Goal: Task Accomplishment & Management: Use online tool/utility

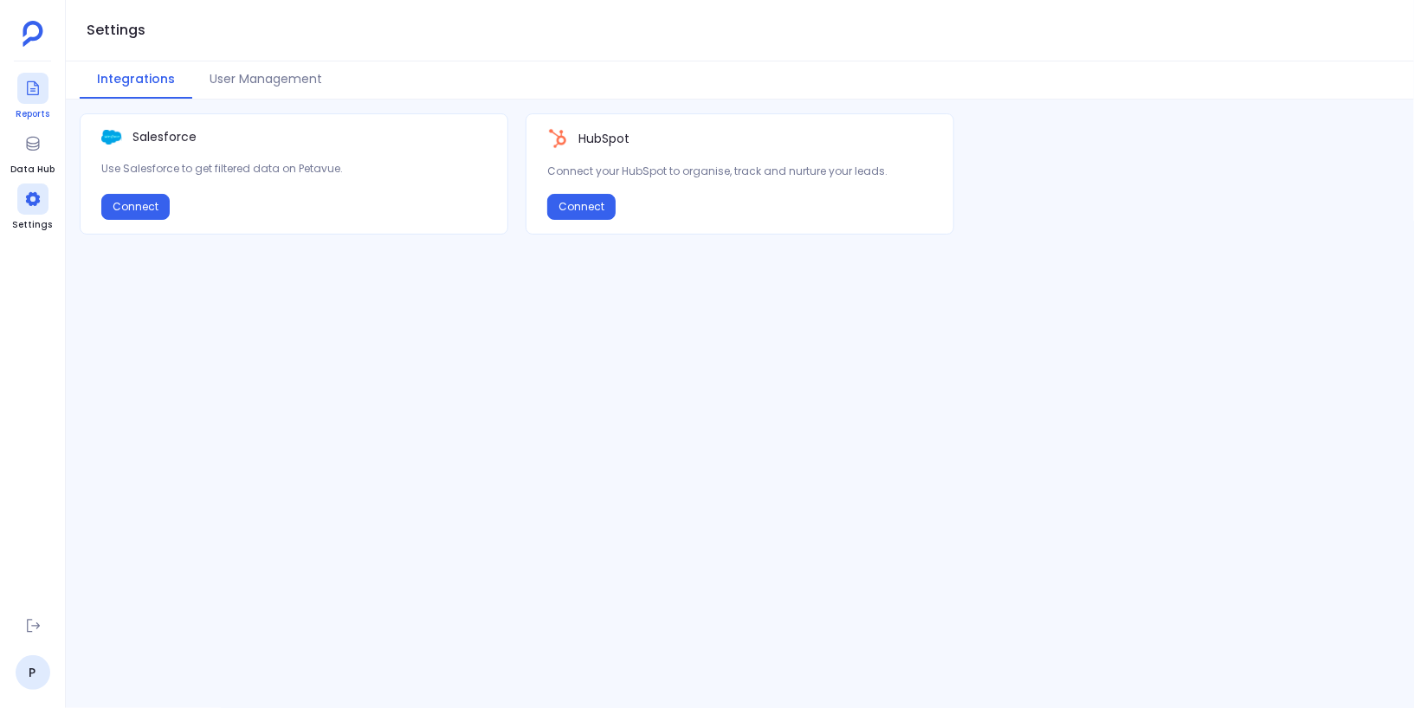
click at [30, 95] on icon at bounding box center [32, 88] width 17 height 17
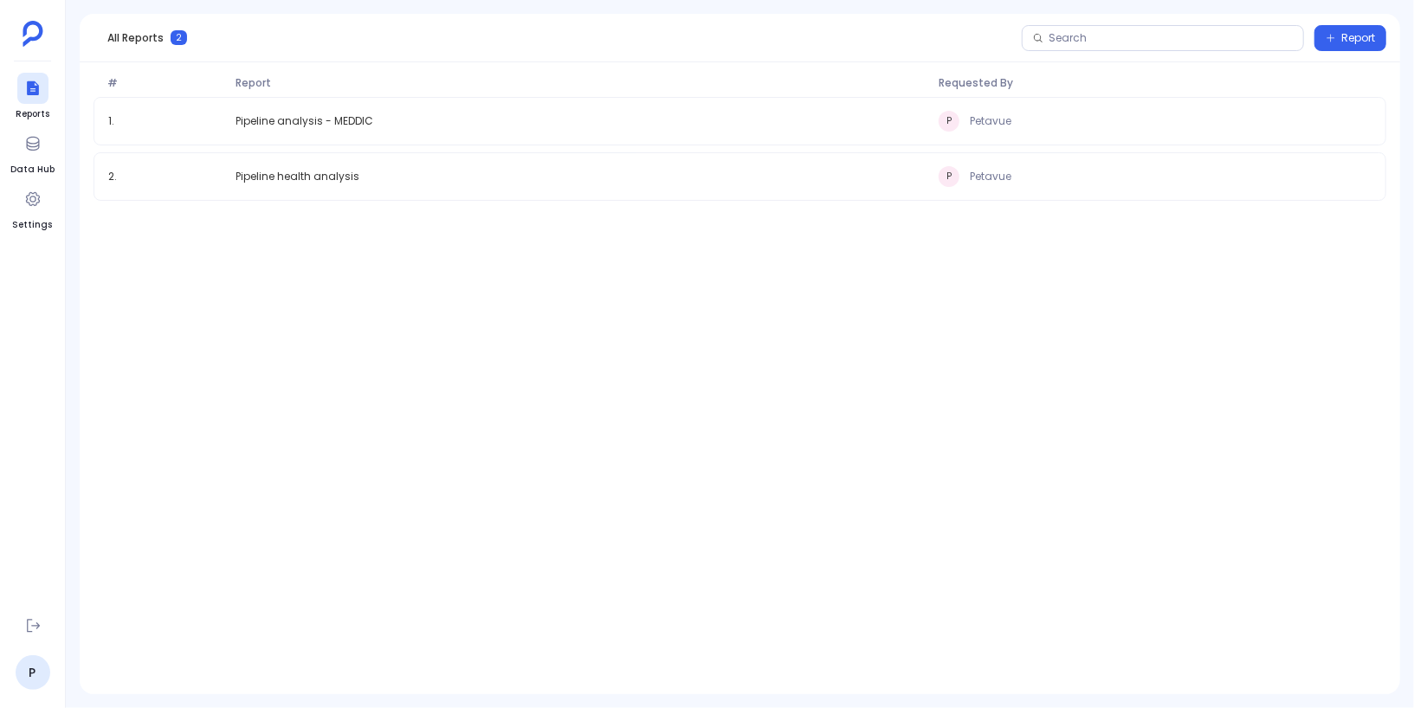
click at [587, 400] on div "1 . Pipeline analysis - MEDDIC P Petavue 2 . Pipeline health analysis P Petavue" at bounding box center [740, 367] width 1320 height 541
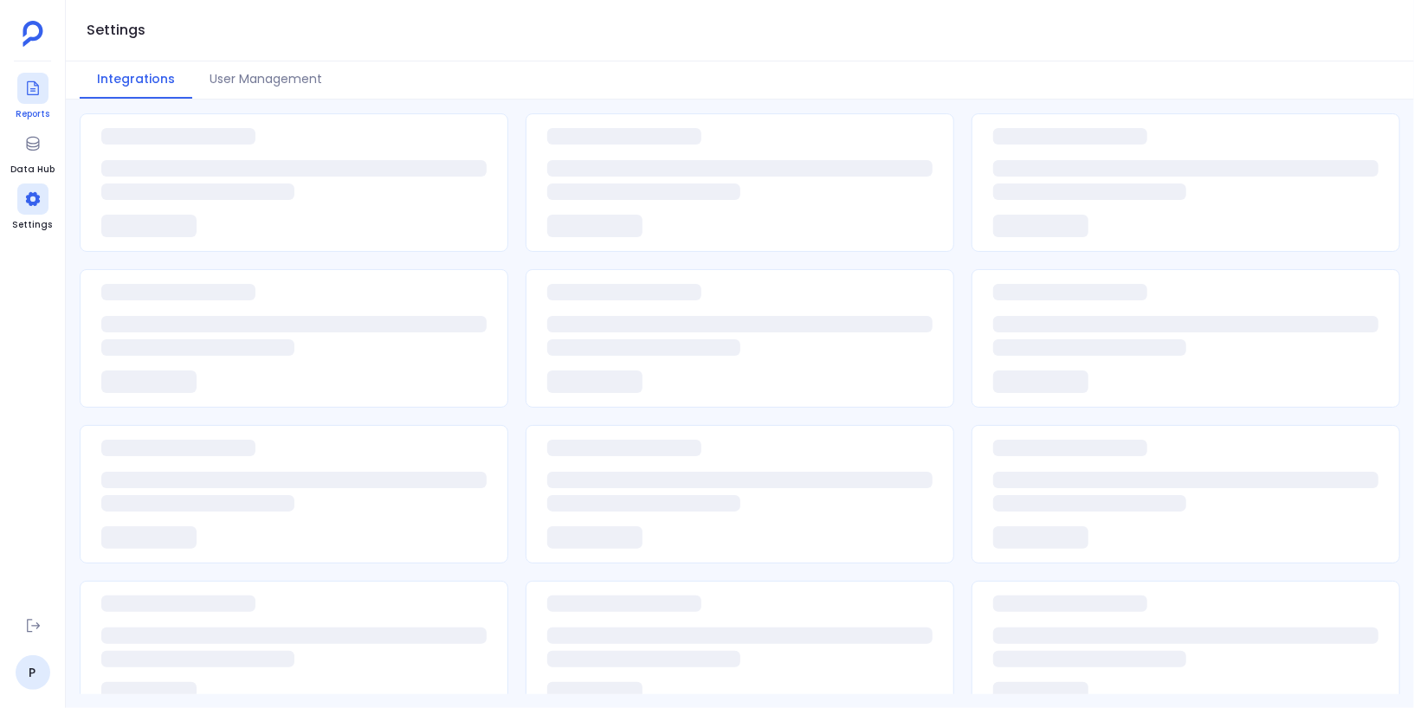
click at [29, 86] on icon at bounding box center [32, 88] width 17 height 17
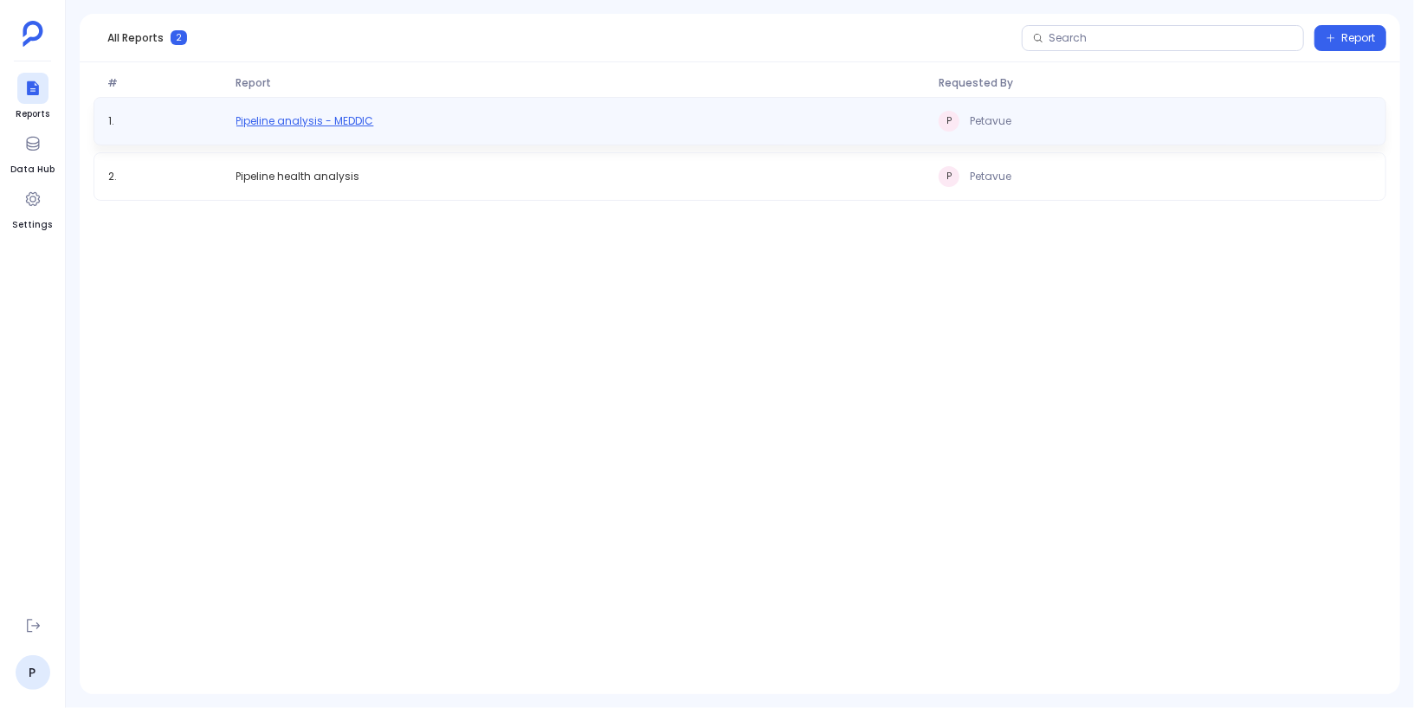
click at [343, 123] on span "Pipeline analysis - MEDDIC" at bounding box center [305, 121] width 138 height 14
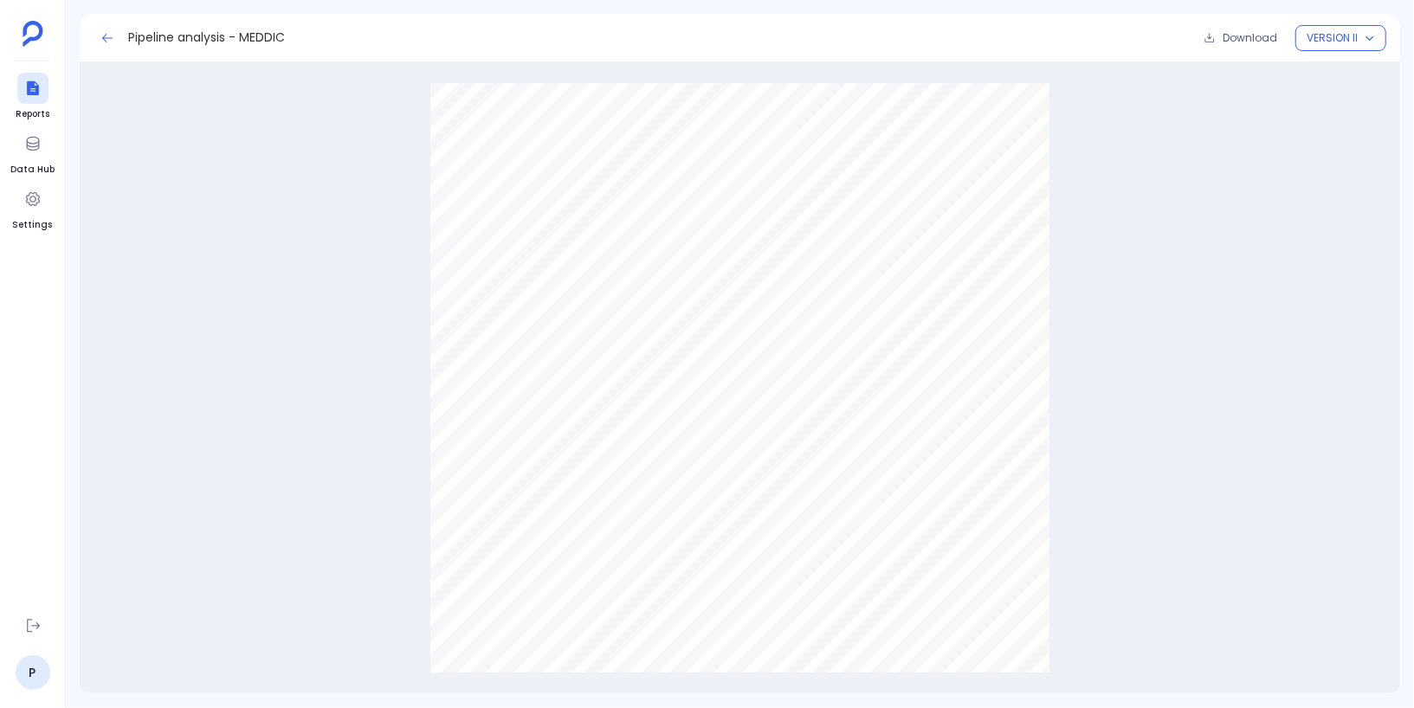
click at [100, 36] on icon at bounding box center [107, 38] width 14 height 14
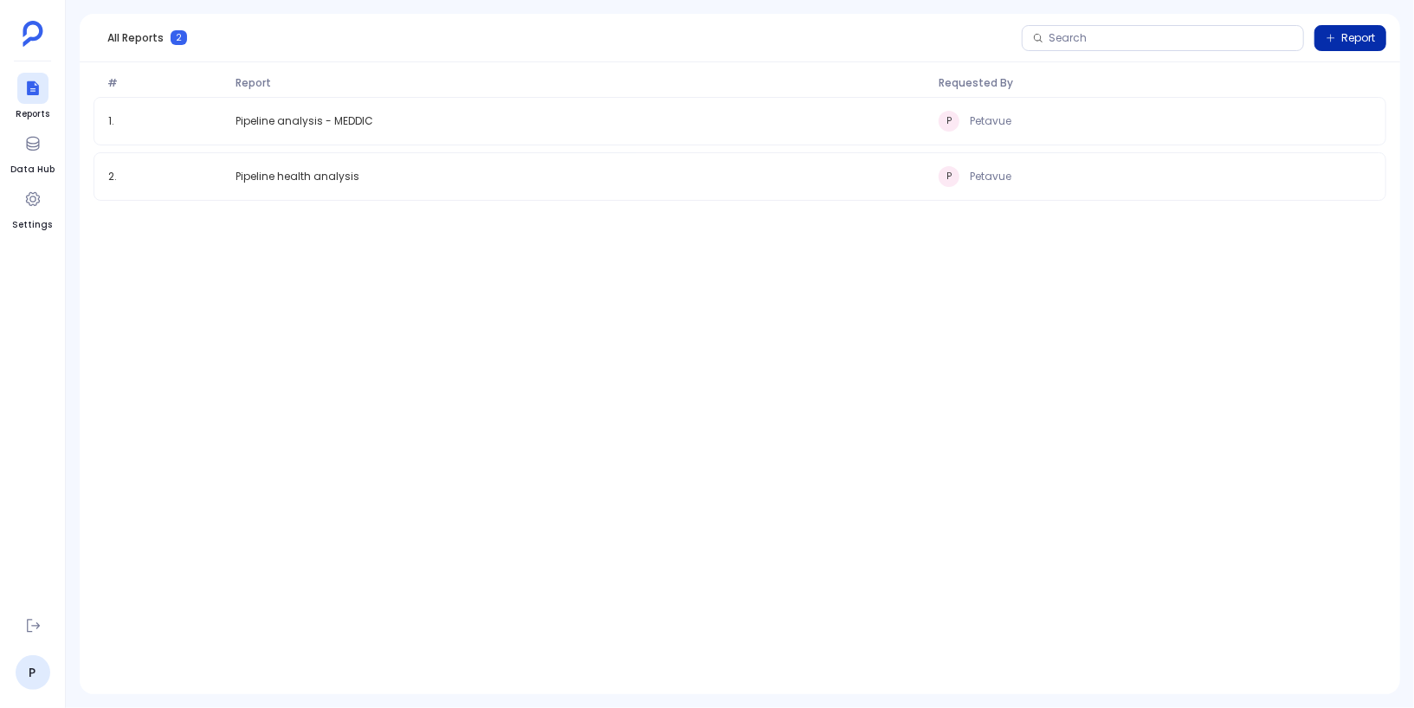
click at [1339, 36] on span "Report" at bounding box center [1350, 38] width 49 height 14
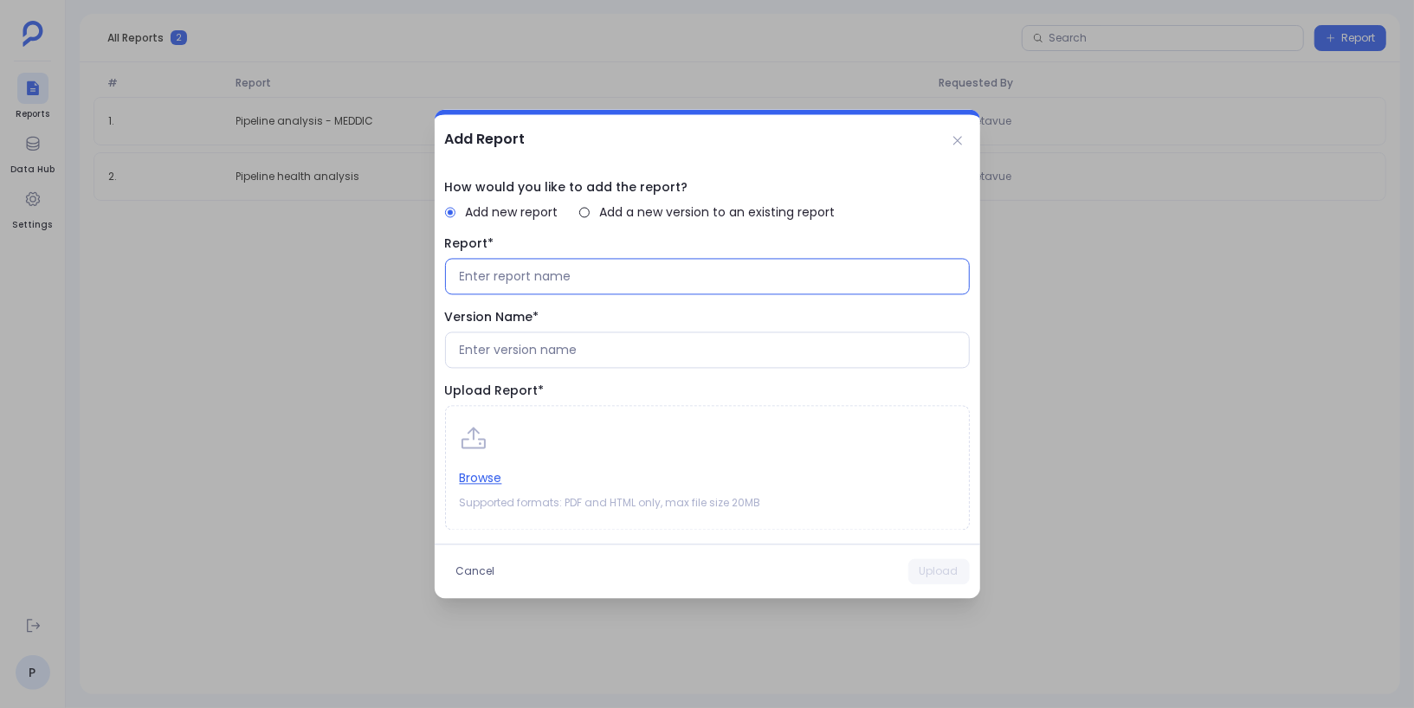
click at [571, 272] on input at bounding box center [707, 276] width 495 height 17
type input "Test HTML"
click at [567, 355] on input at bounding box center [707, 350] width 495 height 17
type input "V1.0"
click at [490, 478] on button "Browse" at bounding box center [481, 478] width 42 height 19
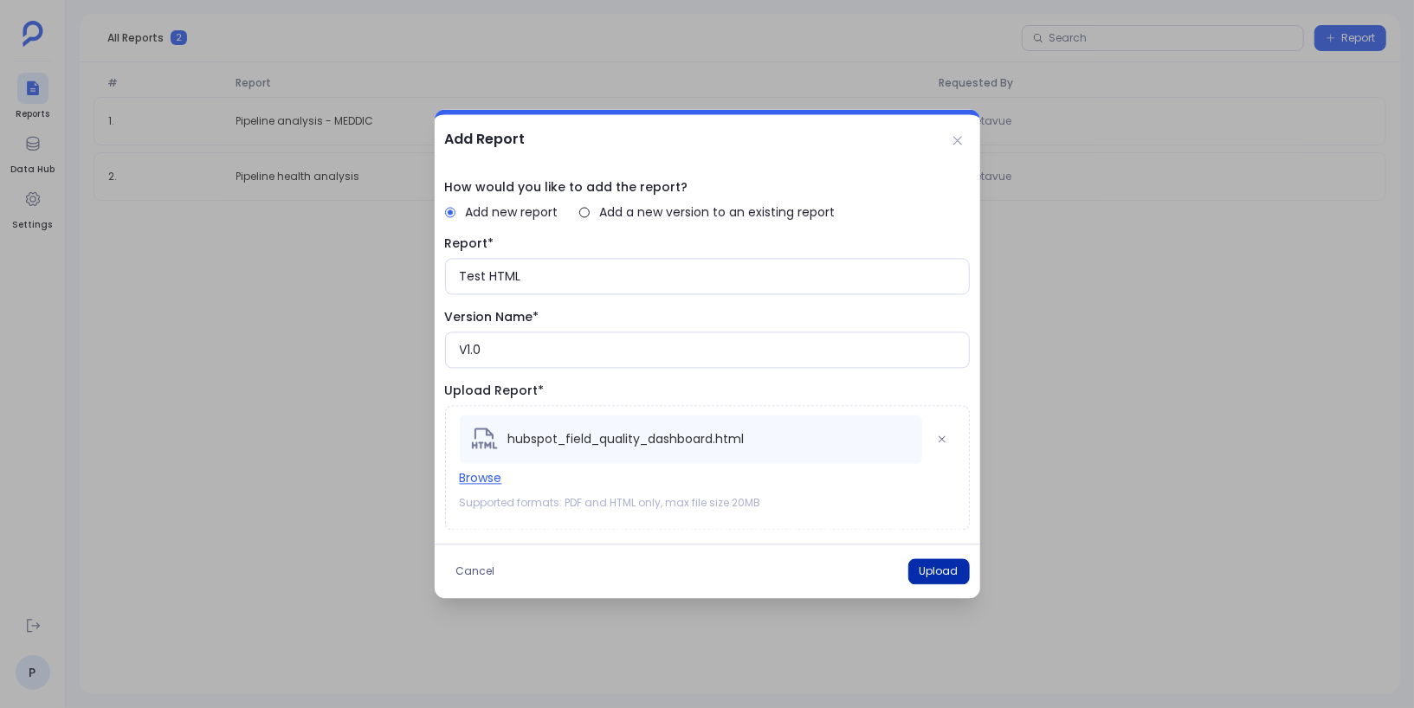
click at [929, 567] on button "Upload" at bounding box center [938, 572] width 61 height 26
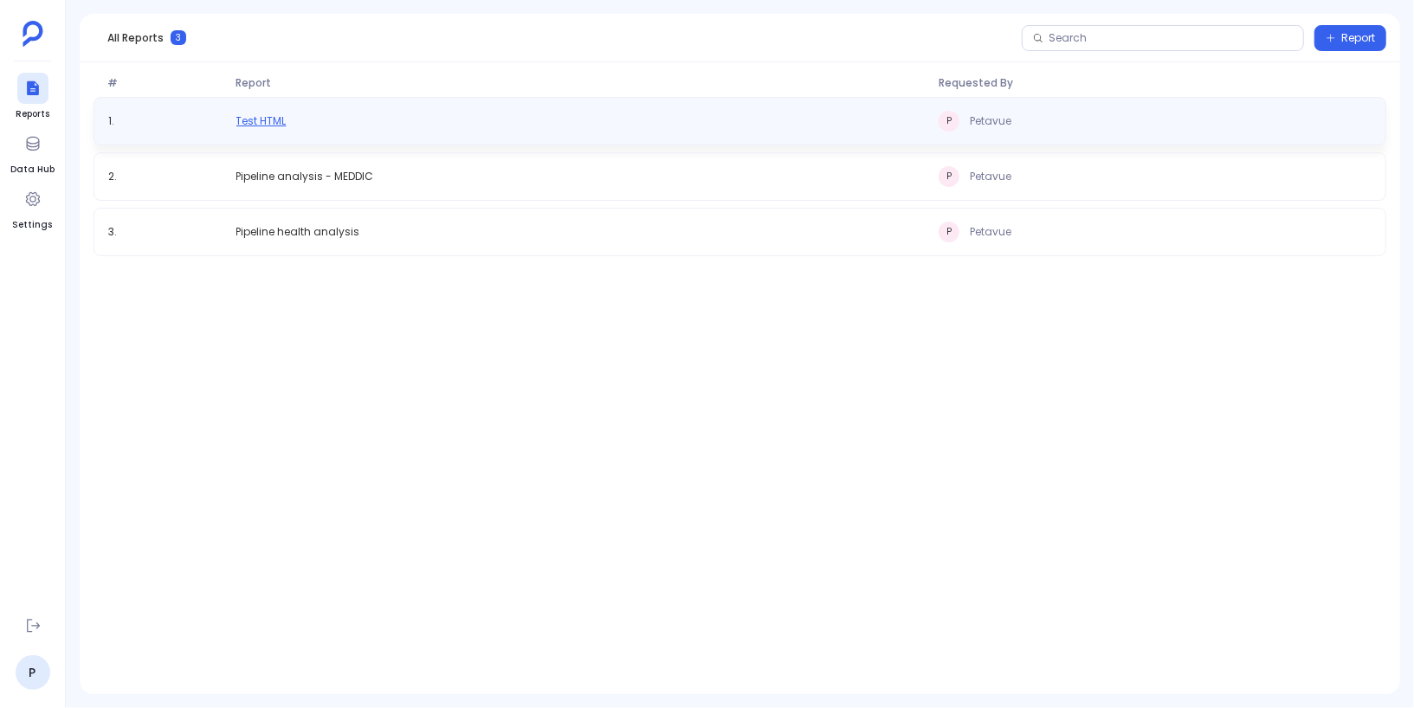
click at [268, 119] on span "Test HTML" at bounding box center [261, 121] width 50 height 14
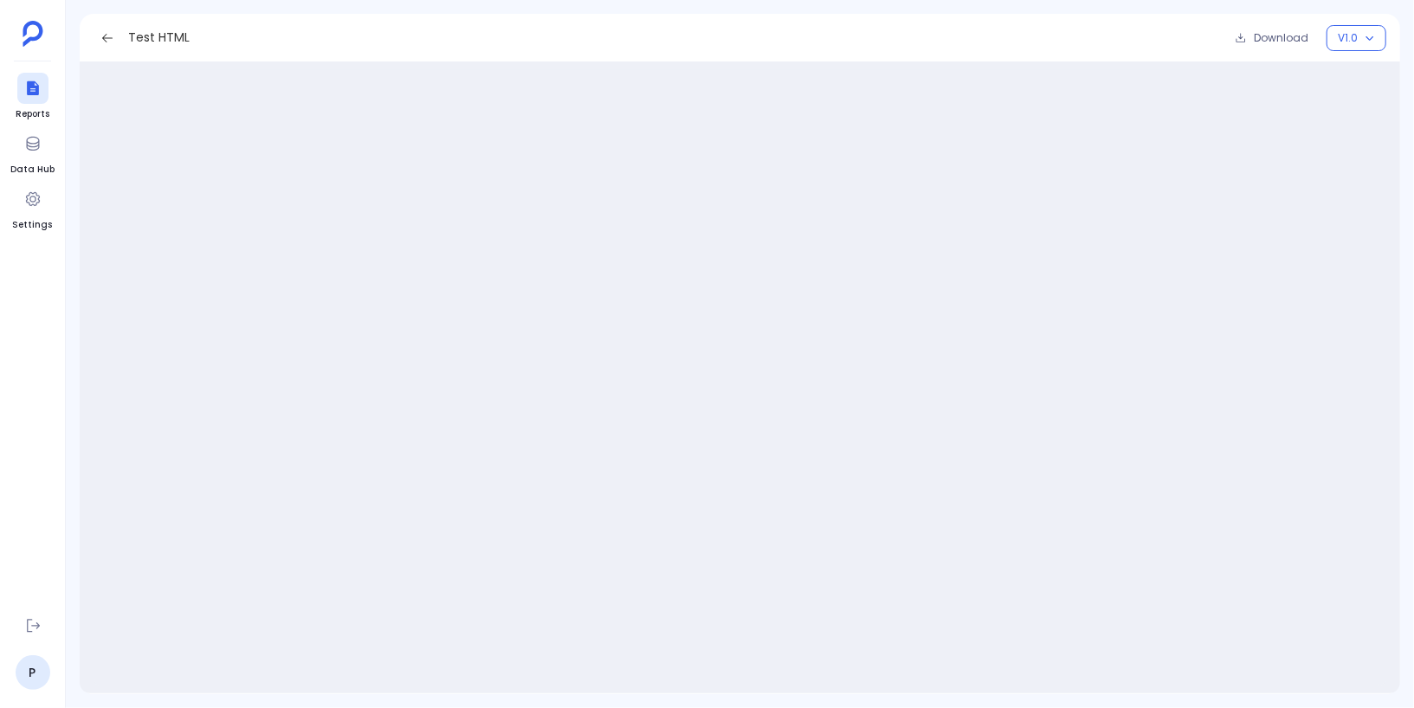
click at [1159, 8] on div "Test HTML Download V1.0" at bounding box center [740, 354] width 1348 height 708
click at [100, 34] on button at bounding box center [108, 38] width 28 height 28
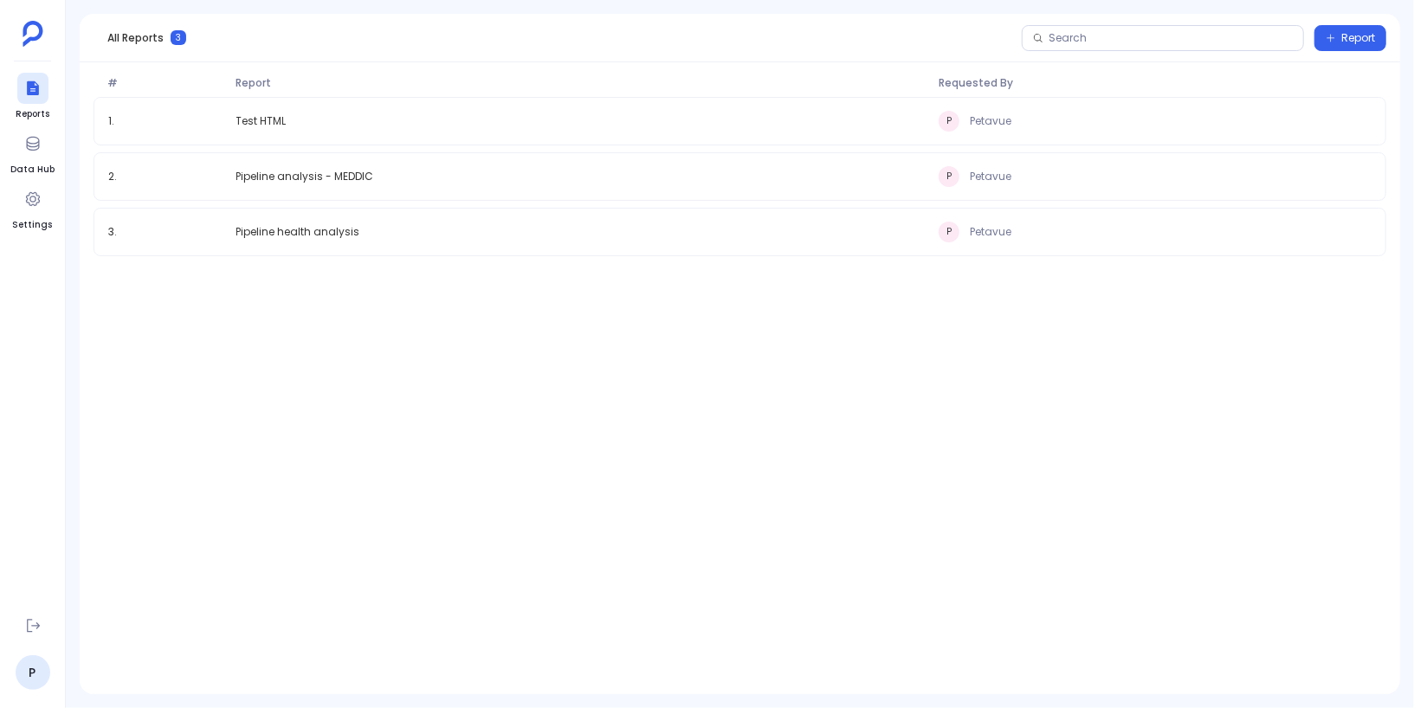
click at [112, 41] on span "All Reports" at bounding box center [135, 38] width 56 height 14
click at [1346, 43] on span "Report" at bounding box center [1358, 38] width 34 height 14
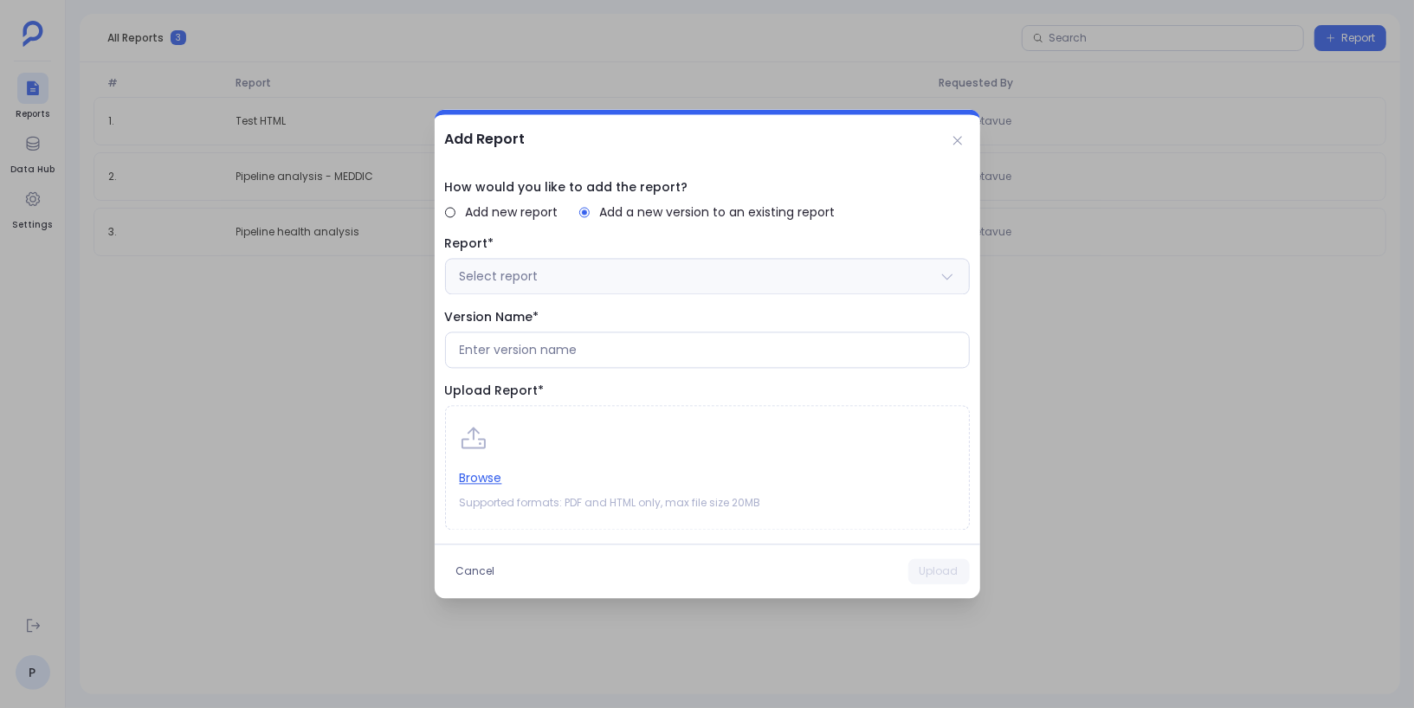
click at [584, 271] on button "Select report" at bounding box center [707, 277] width 525 height 36
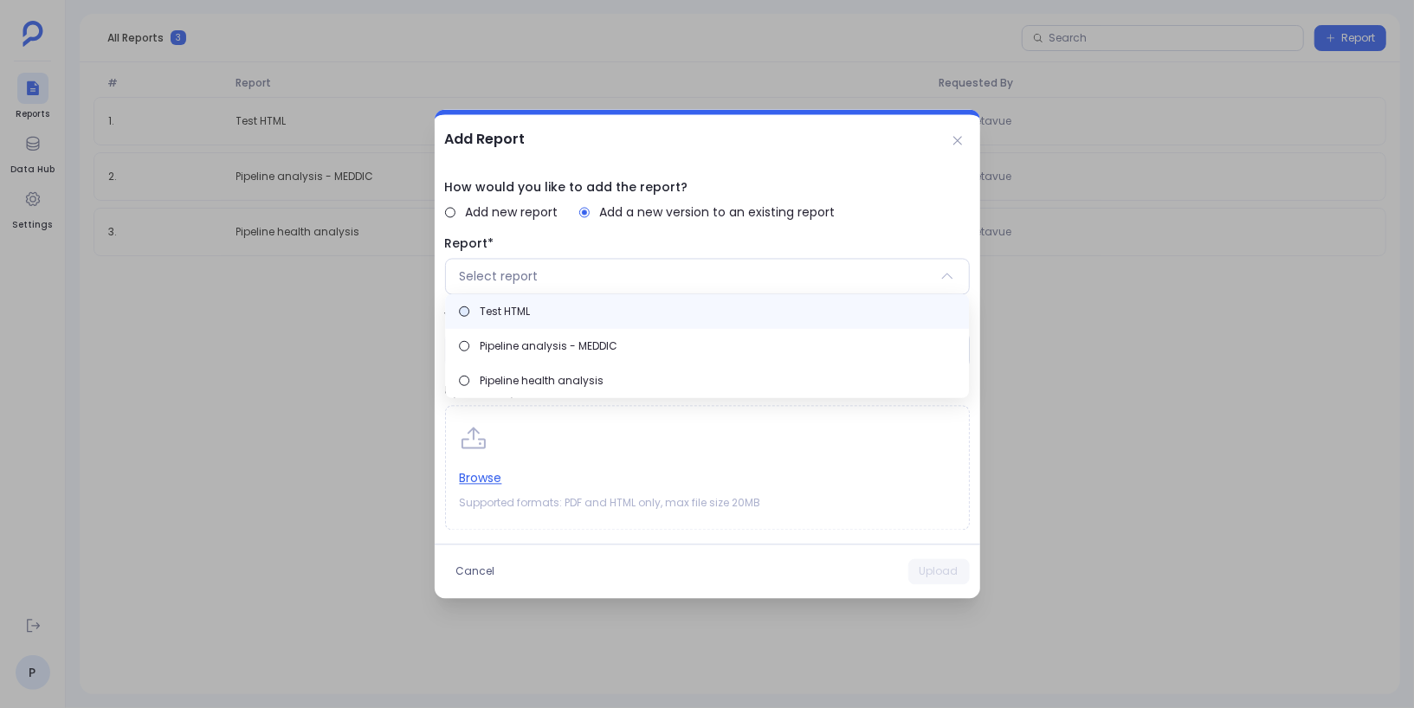
click at [576, 312] on label "Test HTML" at bounding box center [707, 311] width 524 height 35
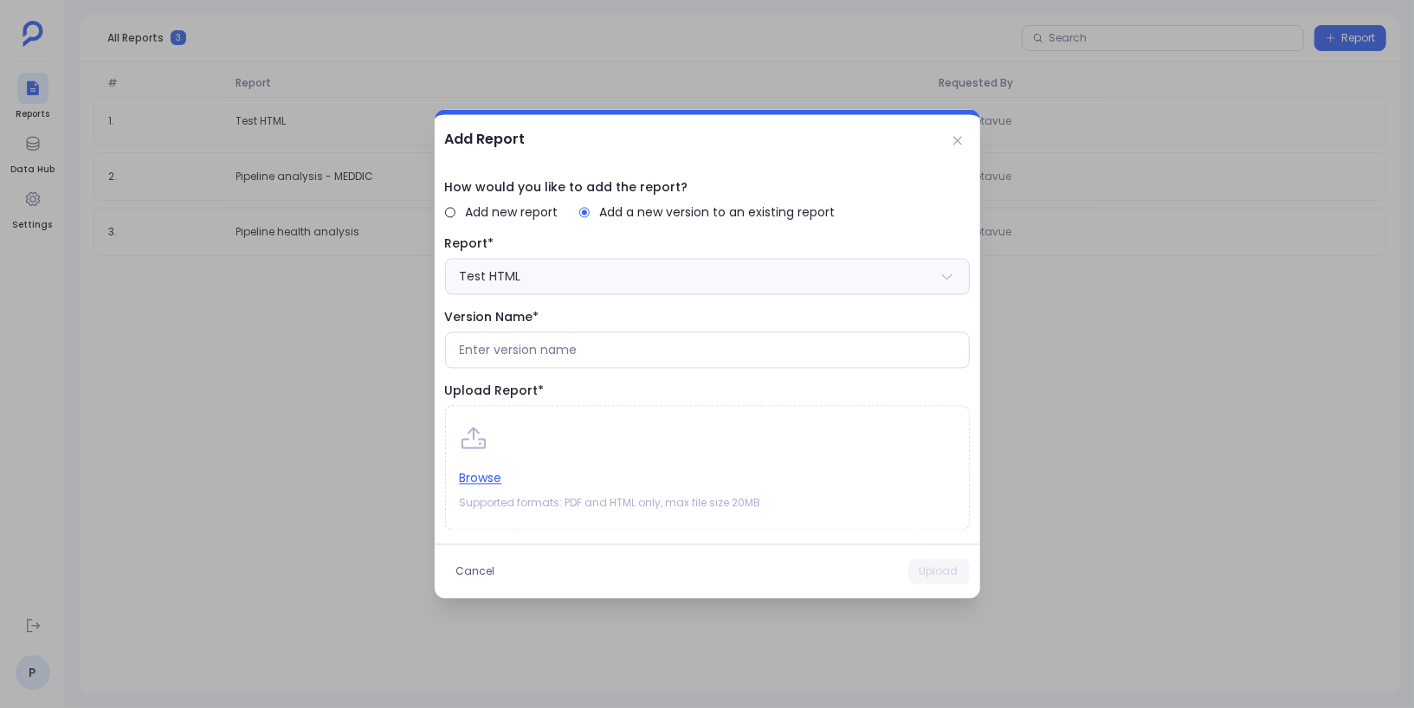
click at [578, 289] on button "Test HTML" at bounding box center [707, 277] width 525 height 36
click at [614, 244] on span "Report*" at bounding box center [707, 245] width 525 height 18
click at [565, 345] on input at bounding box center [707, 350] width 495 height 17
type input "V2.0"
click at [485, 480] on button "Browse" at bounding box center [481, 478] width 42 height 19
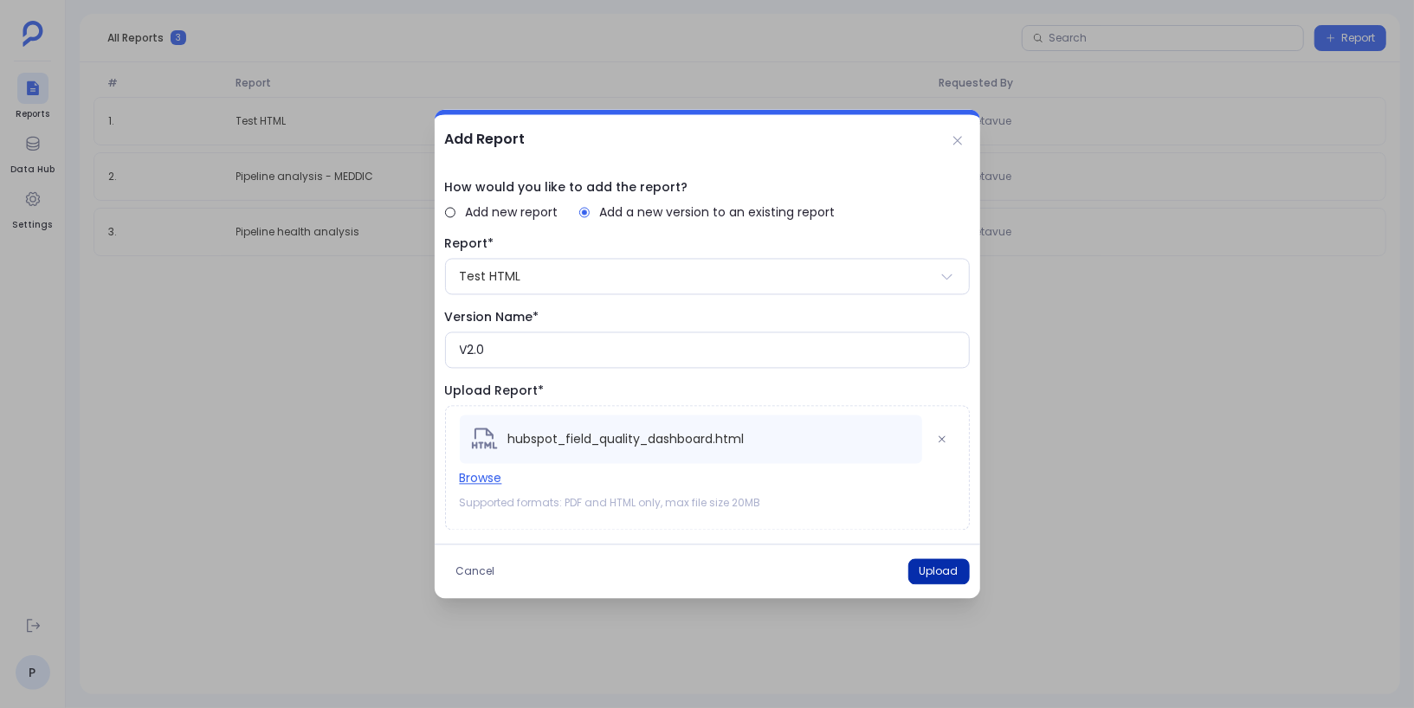
click at [928, 571] on button "Upload" at bounding box center [938, 572] width 61 height 26
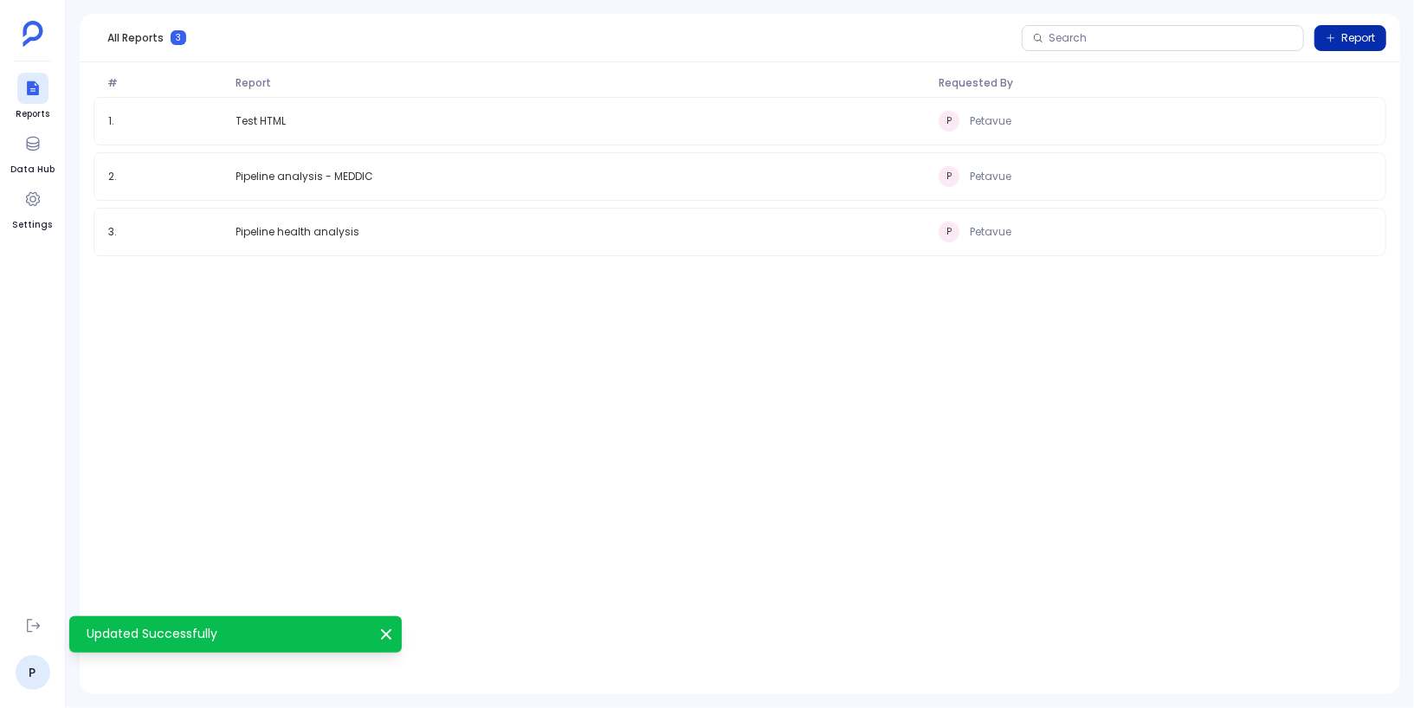
click at [1332, 41] on icon "button" at bounding box center [1331, 38] width 10 height 10
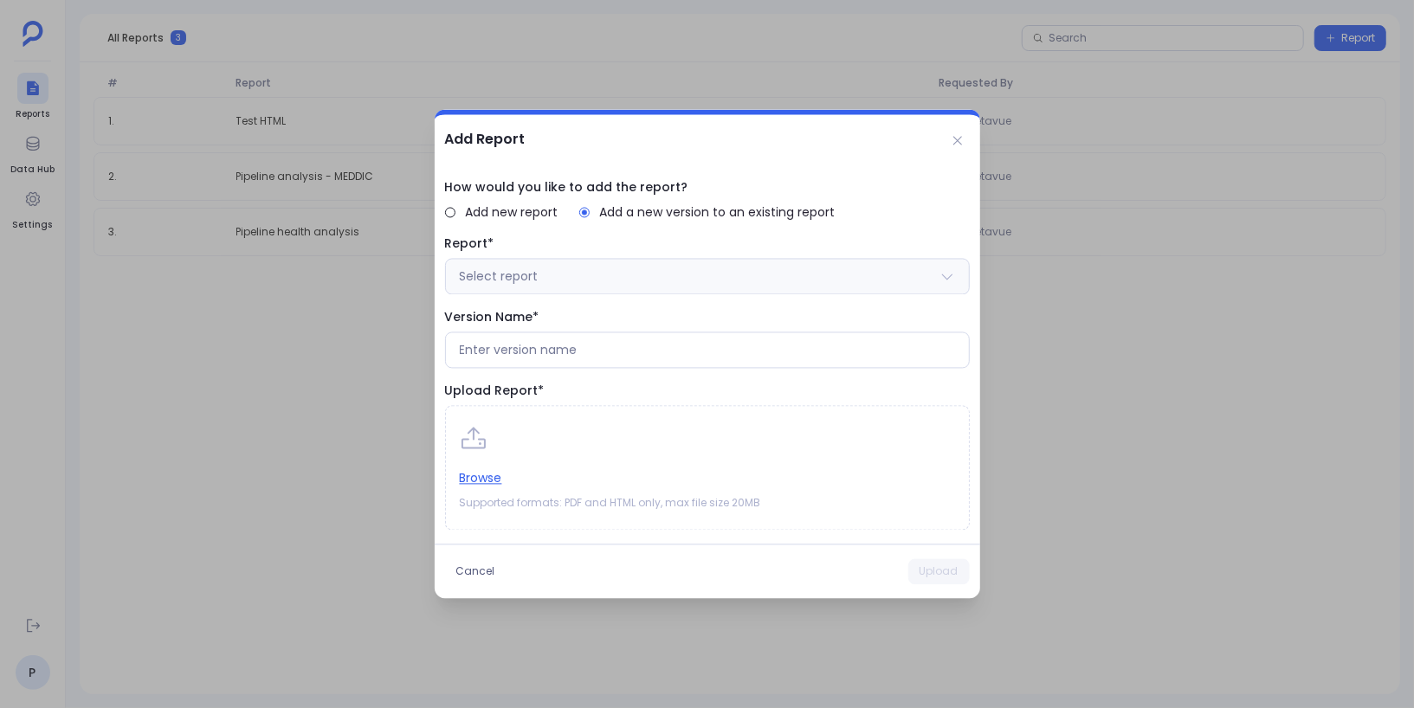
click at [563, 275] on button "Select report" at bounding box center [707, 277] width 525 height 36
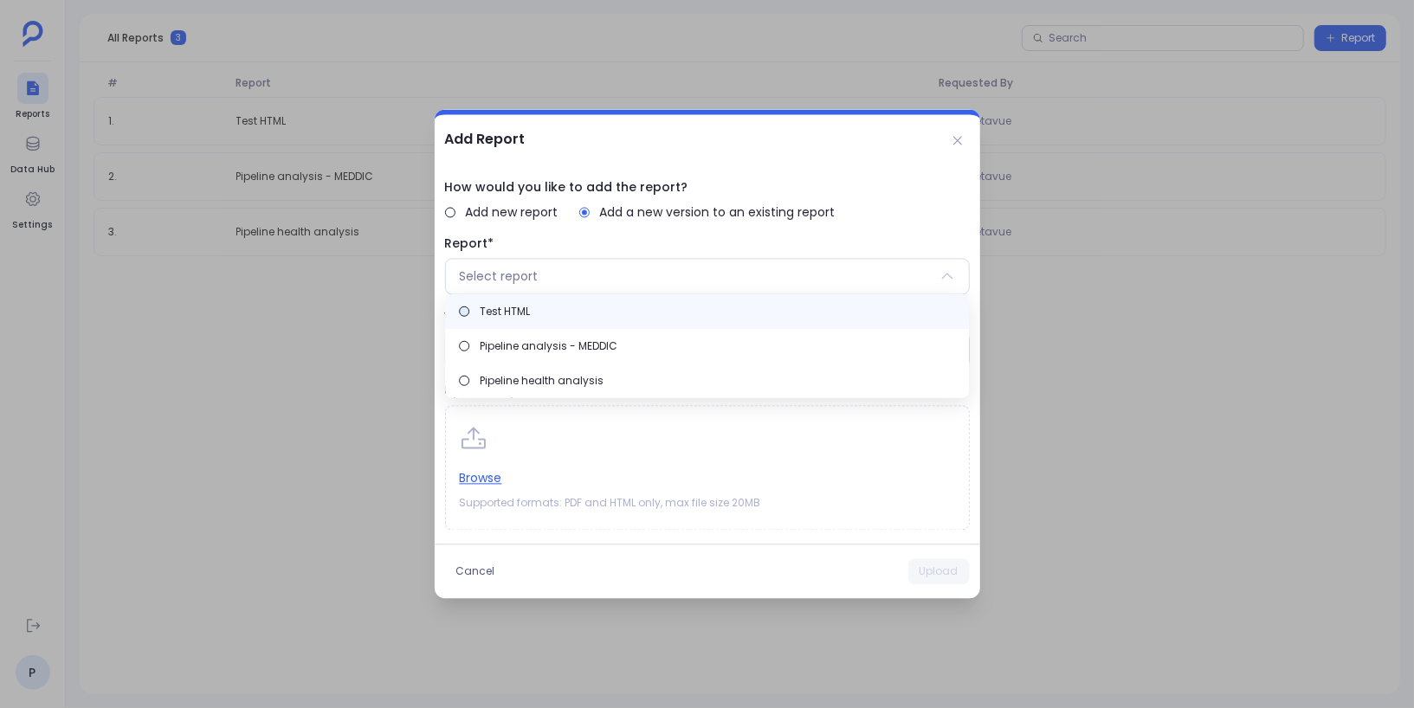
click at [559, 322] on label "Test HTML" at bounding box center [707, 311] width 524 height 35
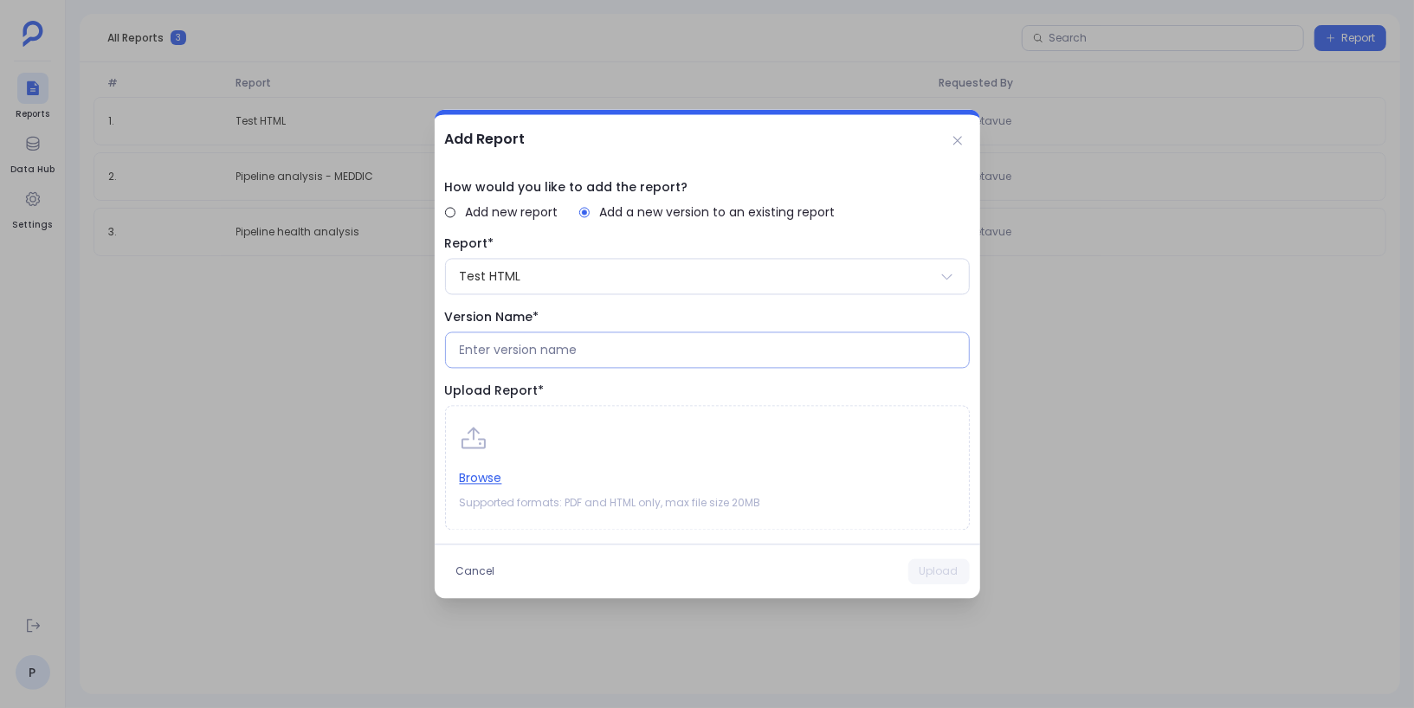
click at [565, 341] on div at bounding box center [707, 350] width 525 height 36
click at [566, 352] on input at bounding box center [707, 350] width 495 height 17
type input "V3.0"
click at [494, 479] on button "Browse" at bounding box center [481, 478] width 42 height 19
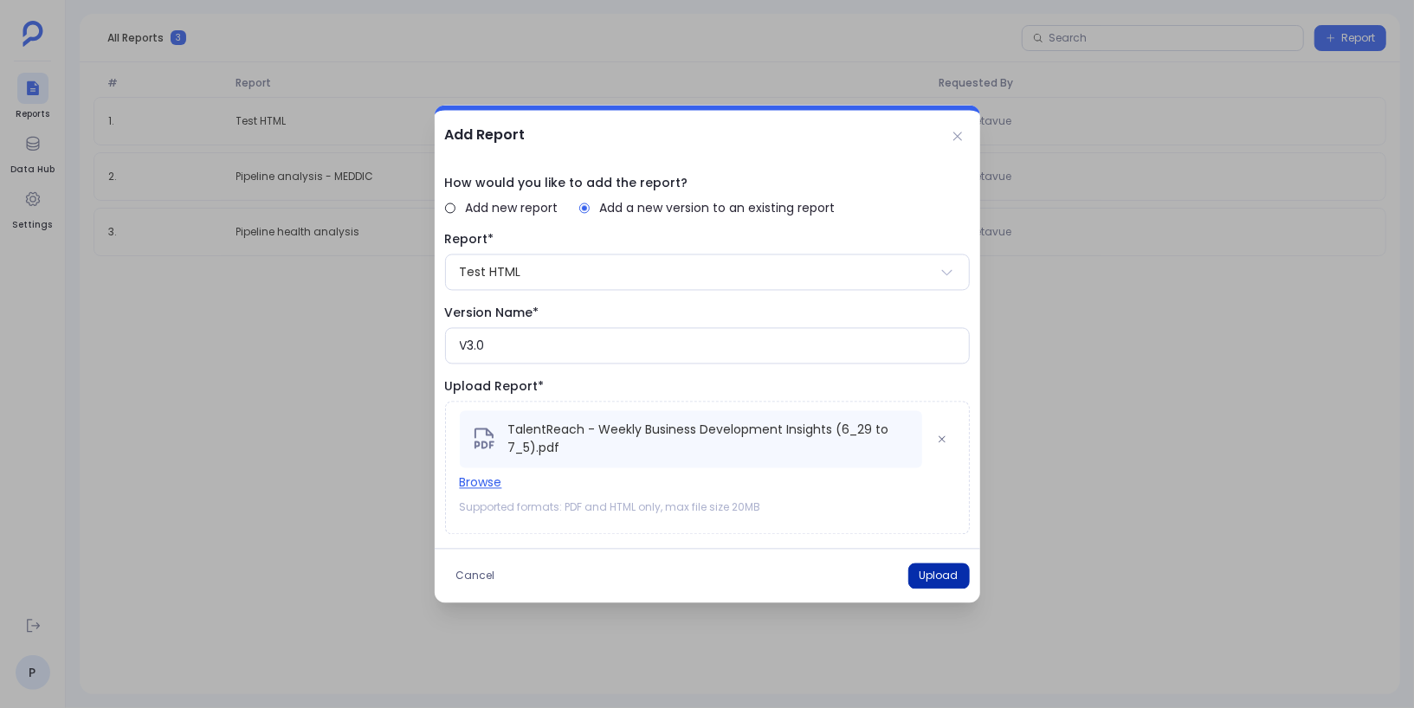
click at [933, 573] on button "Upload" at bounding box center [938, 577] width 61 height 26
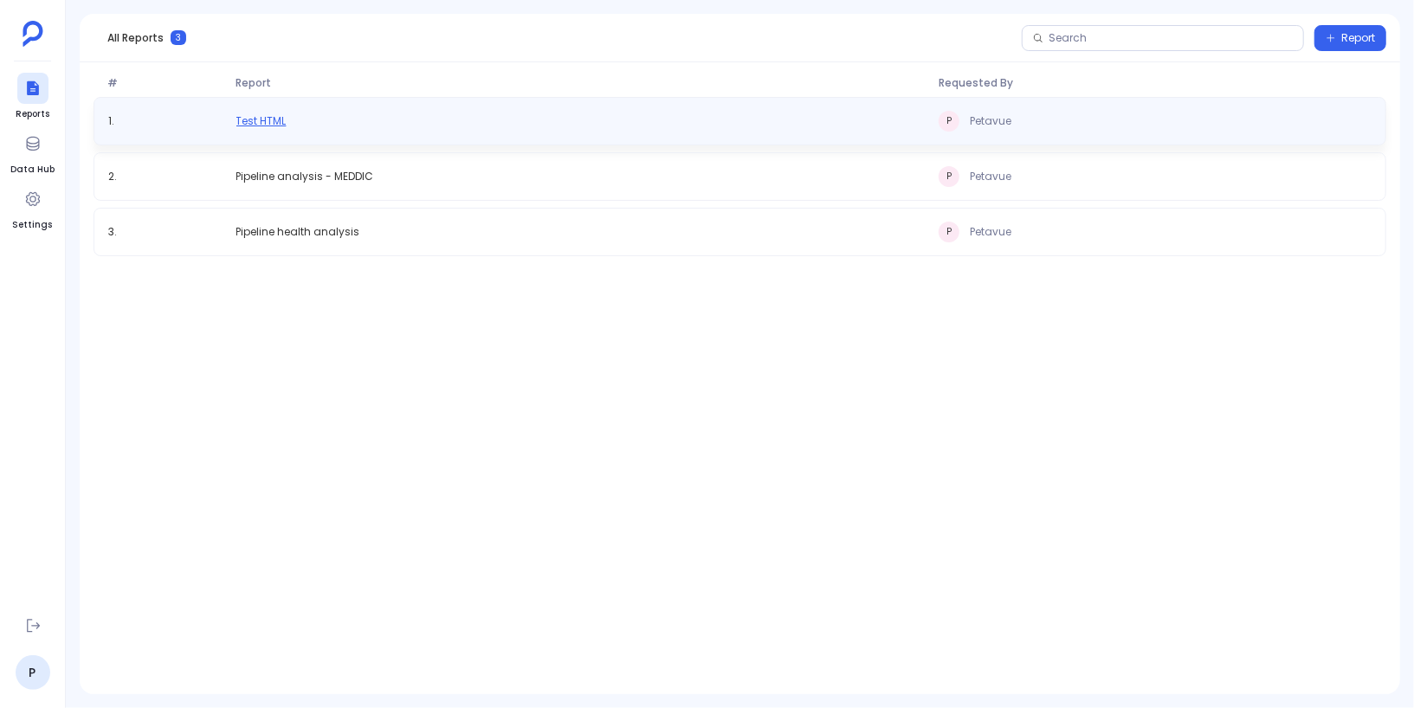
click at [274, 116] on span "Test HTML" at bounding box center [261, 121] width 50 height 14
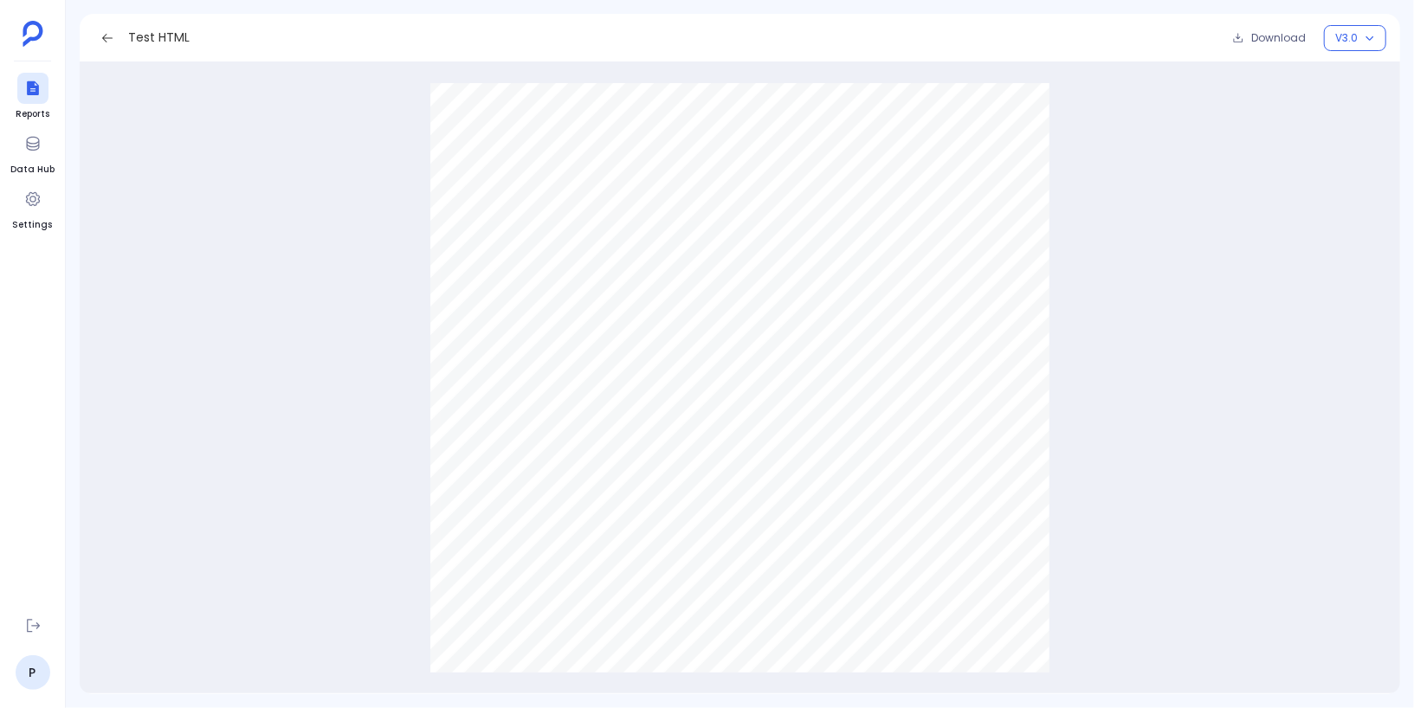
scroll to position [1285, 0]
click at [1347, 42] on span "V3.0" at bounding box center [1346, 38] width 23 height 14
click at [1293, 100] on button "V2.0" at bounding box center [1291, 103] width 189 height 35
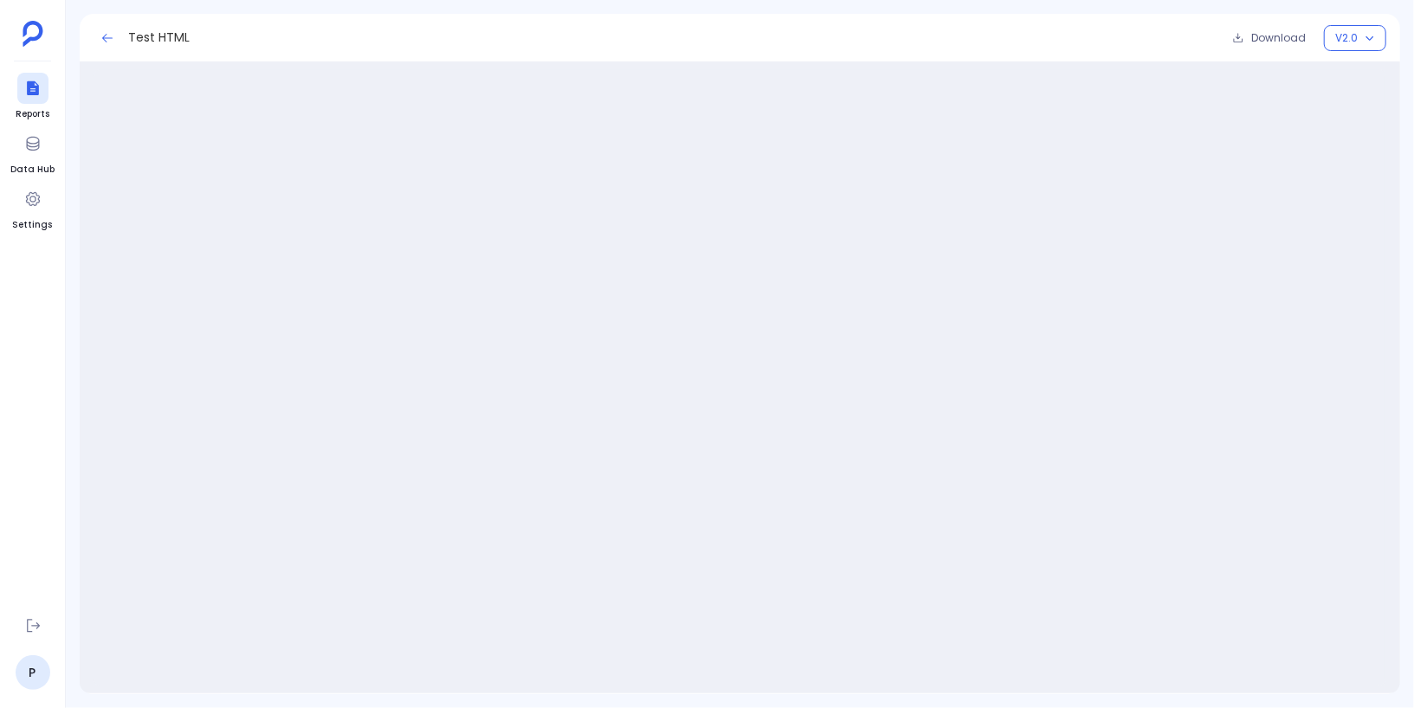
click at [103, 40] on icon at bounding box center [107, 38] width 14 height 14
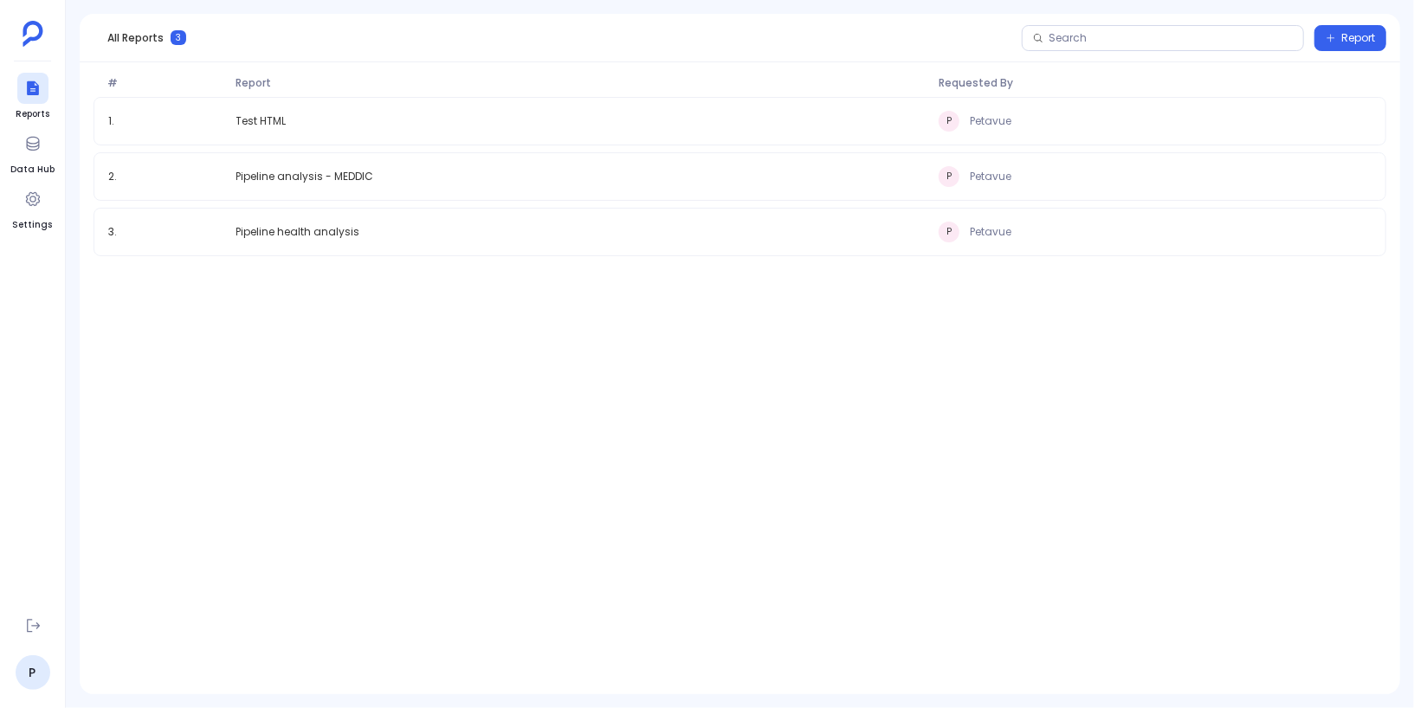
click at [504, 352] on div "1 . Test HTML P Petavue 2 . Pipeline analysis - MEDDIC P Petavue 3 . Pipeline h…" at bounding box center [740, 367] width 1320 height 541
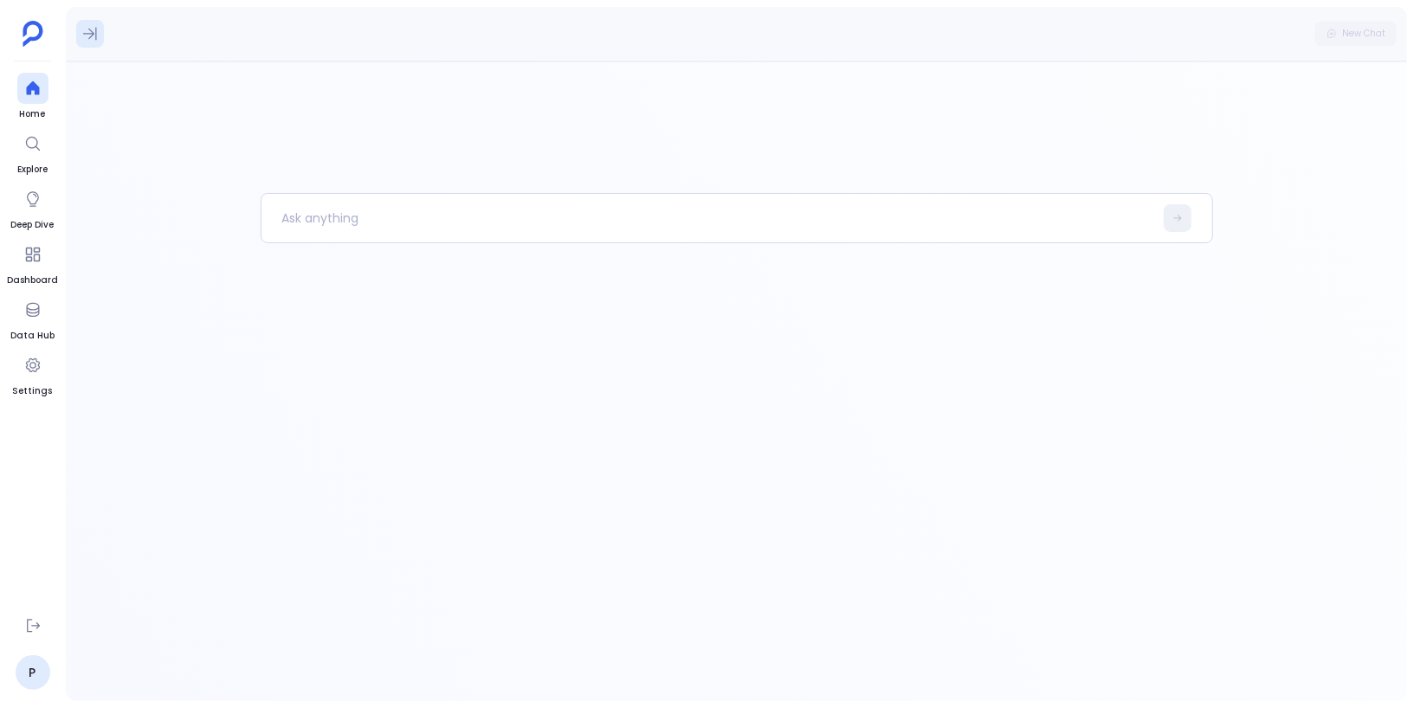
click at [84, 42] on icon at bounding box center [89, 33] width 17 height 17
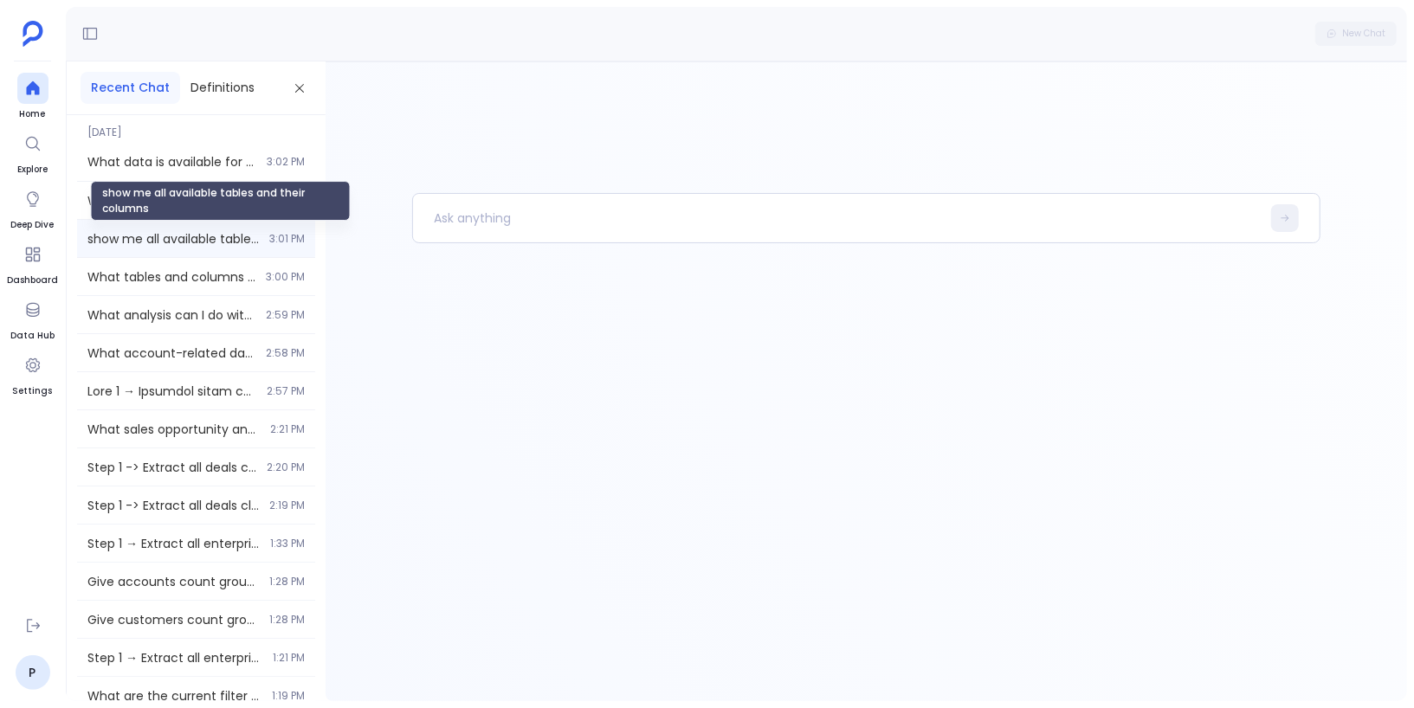
click at [177, 241] on span "show me all available tables and their columns" at bounding box center [172, 238] width 171 height 17
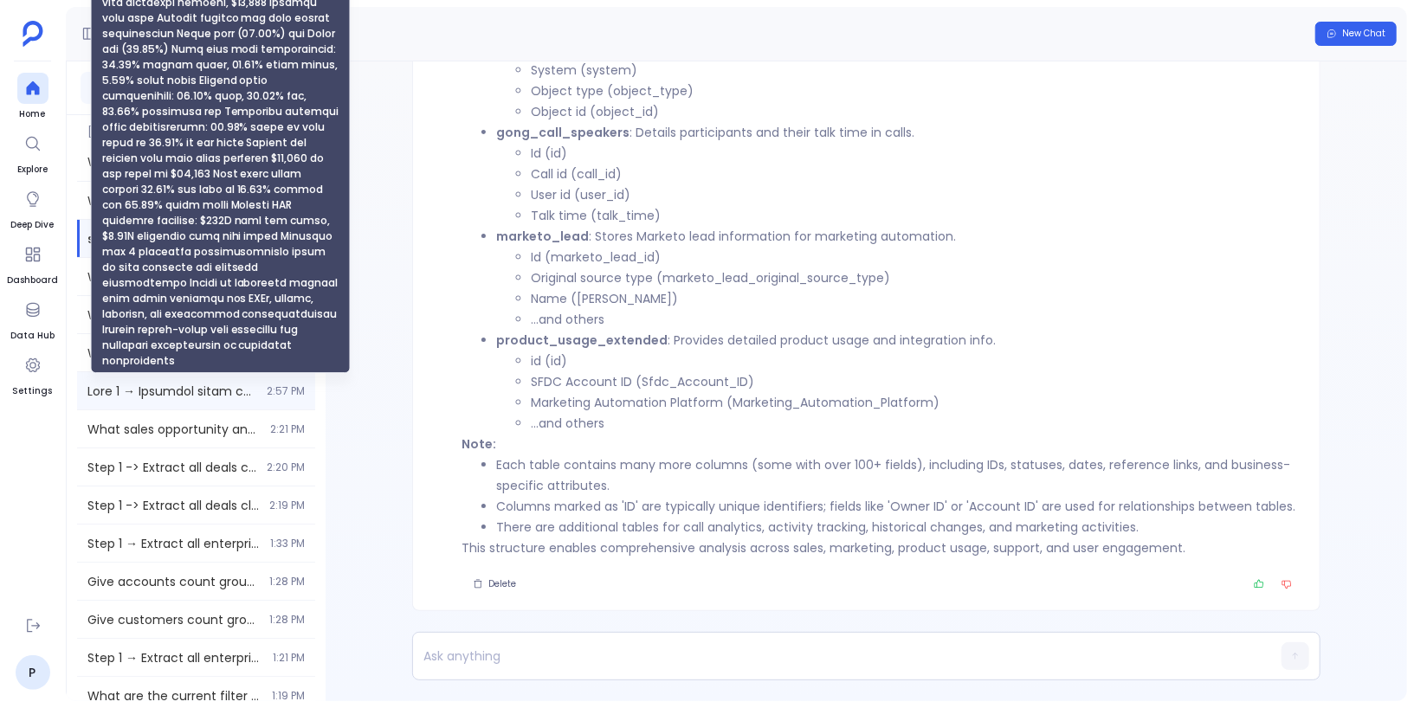
click at [188, 390] on span "Step 1 → Generate final executive dashboard with consolidated H1 2023 pipeline …" at bounding box center [171, 391] width 169 height 17
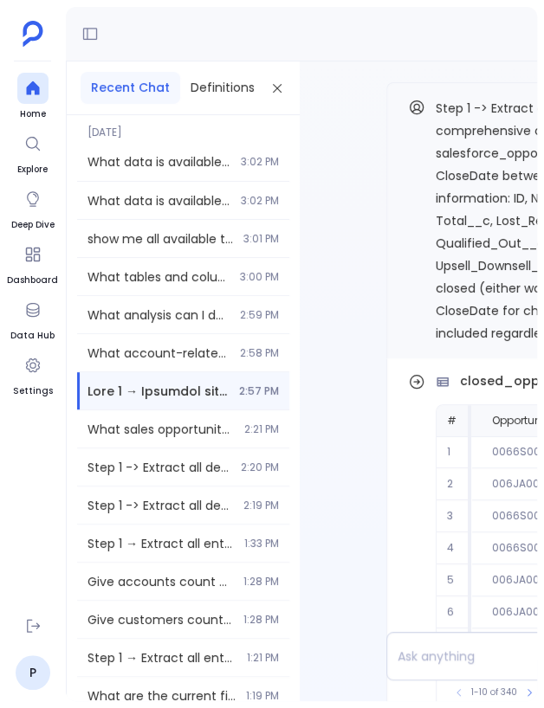
scroll to position [-20486, 0]
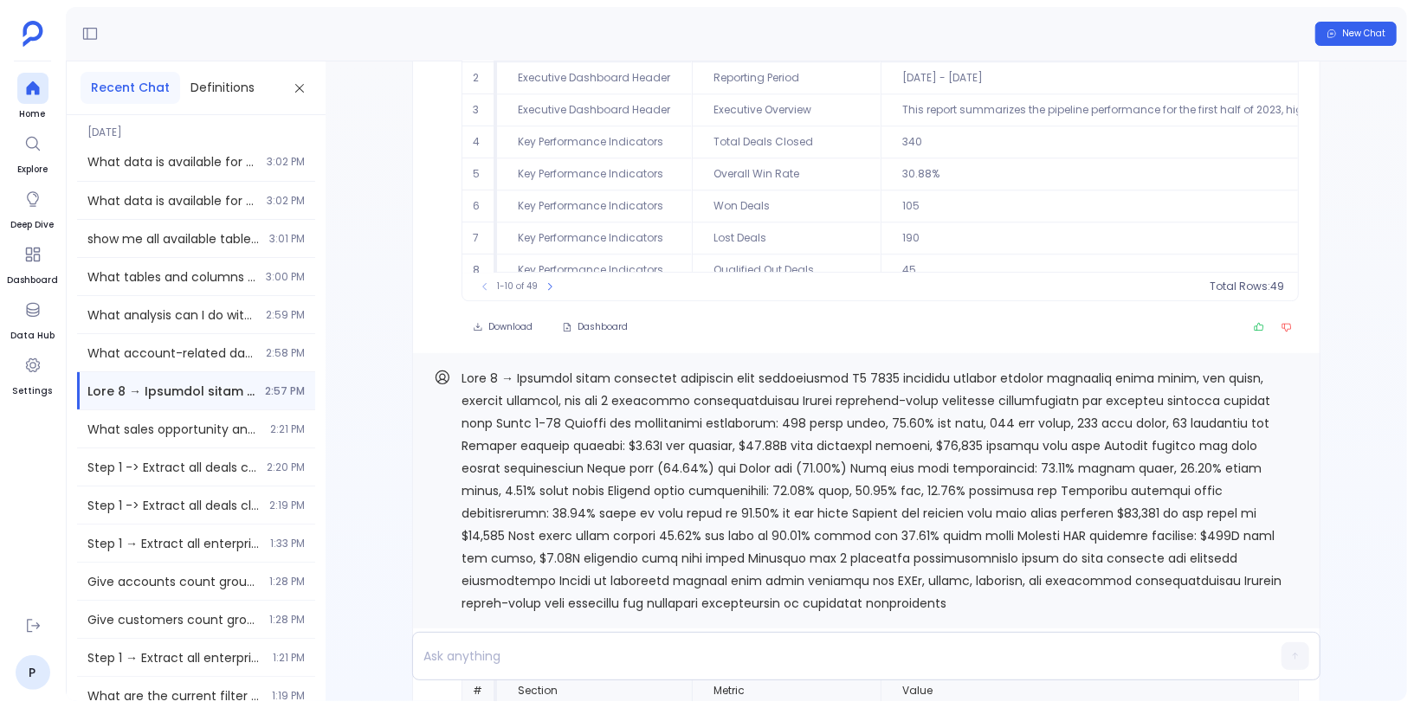
scroll to position [-669, 0]
